Goal: Check status: Check status

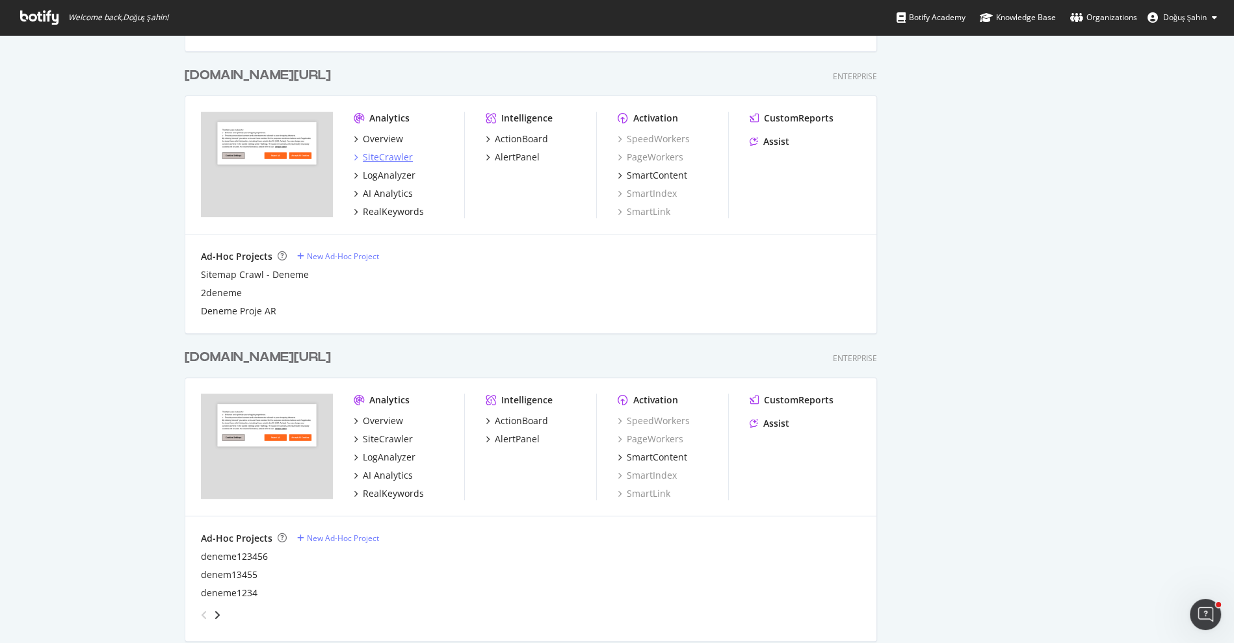
click at [400, 154] on div "SiteCrawler" at bounding box center [388, 157] width 50 height 13
